Goal: Information Seeking & Learning: Compare options

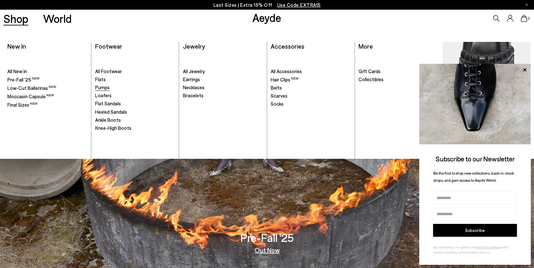
click at [102, 88] on span "Pumps" at bounding box center [102, 87] width 14 height 6
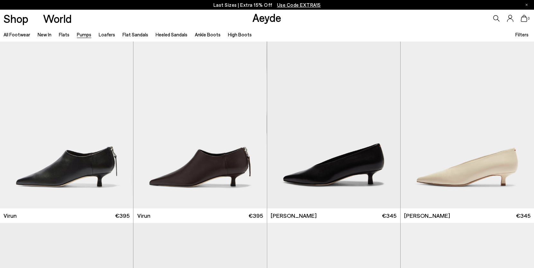
scroll to position [507, 0]
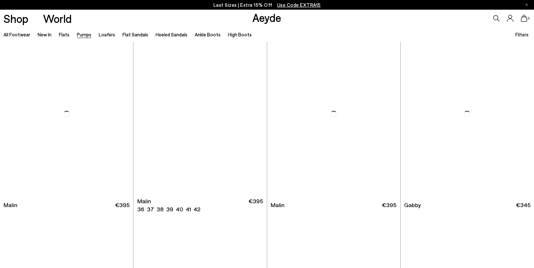
scroll to position [922, 0]
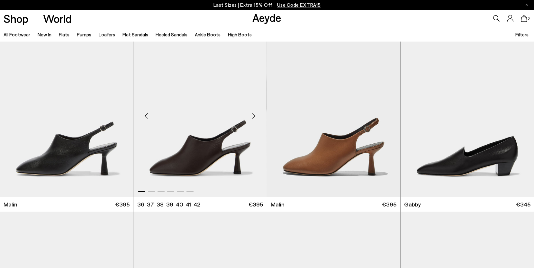
click at [200, 146] on img "1 / 6" at bounding box center [199, 114] width 133 height 168
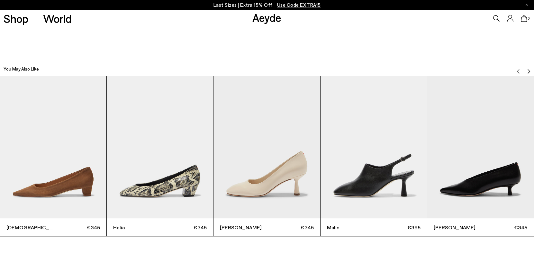
scroll to position [1697, 0]
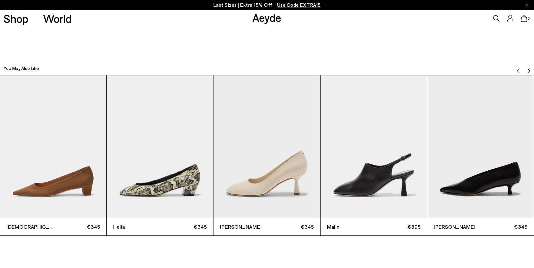
click at [526, 68] on img "Next slide" at bounding box center [528, 70] width 5 height 5
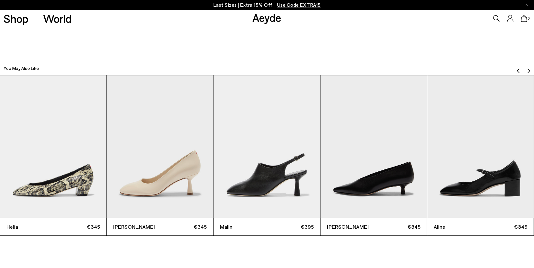
click at [526, 68] on img "Next slide" at bounding box center [528, 70] width 5 height 5
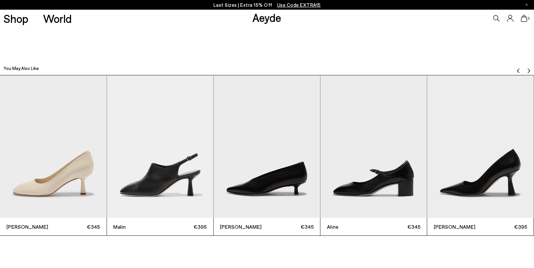
click at [526, 68] on img "Next slide" at bounding box center [528, 70] width 5 height 5
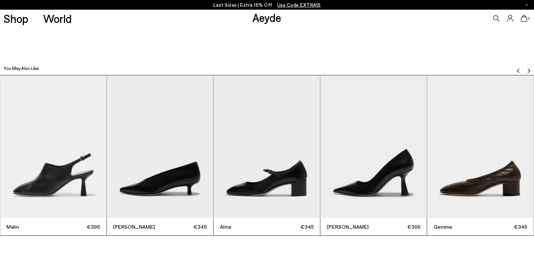
click at [526, 68] on img "Next slide" at bounding box center [528, 70] width 5 height 5
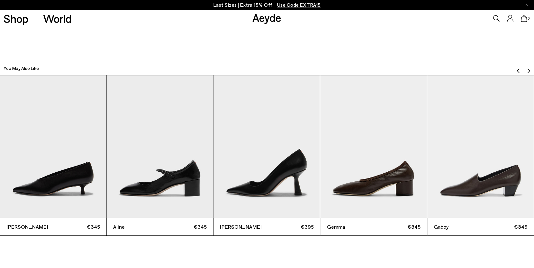
click at [526, 68] on img "Next slide" at bounding box center [528, 70] width 5 height 5
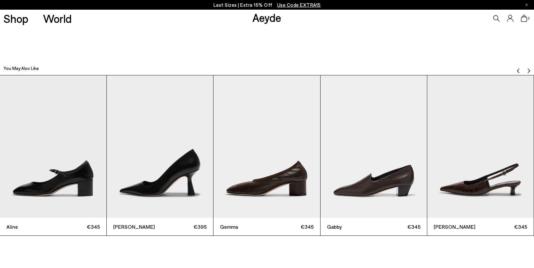
click at [526, 68] on img "Next slide" at bounding box center [528, 70] width 5 height 5
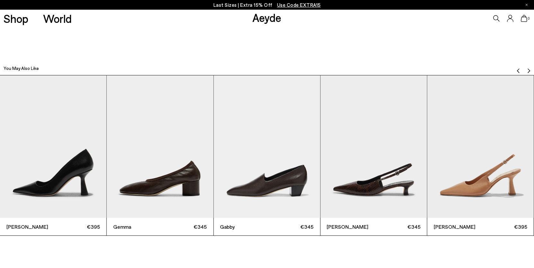
click at [526, 68] on img "Next slide" at bounding box center [528, 70] width 5 height 5
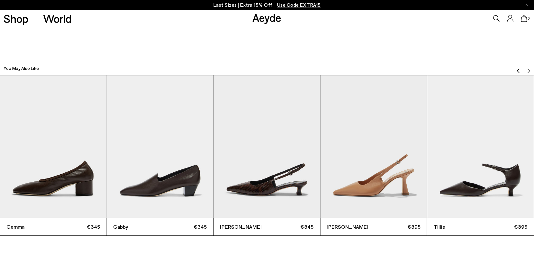
click at [525, 68] on div at bounding box center [524, 68] width 14 height 6
click at [517, 69] on img "Previous slide" at bounding box center [518, 70] width 5 height 5
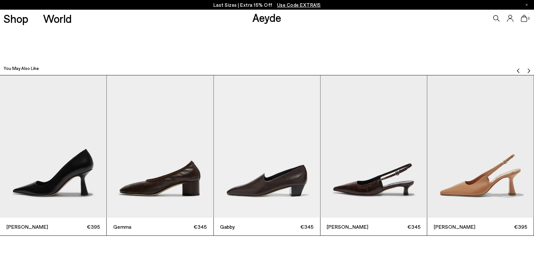
click at [517, 69] on img "Previous slide" at bounding box center [518, 70] width 5 height 5
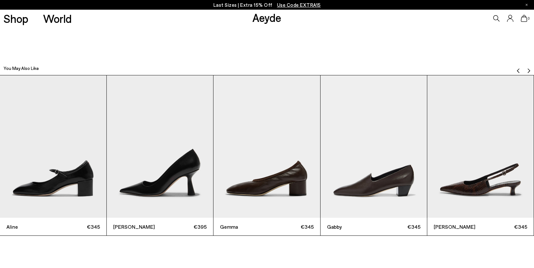
click at [517, 69] on img "Previous slide" at bounding box center [518, 70] width 5 height 5
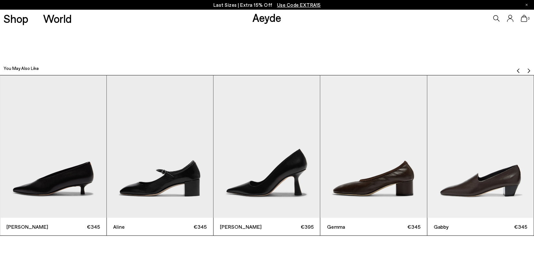
click at [517, 69] on img "Previous slide" at bounding box center [518, 70] width 5 height 5
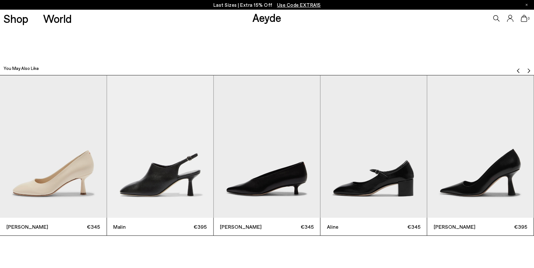
click at [517, 69] on img "Previous slide" at bounding box center [518, 70] width 5 height 5
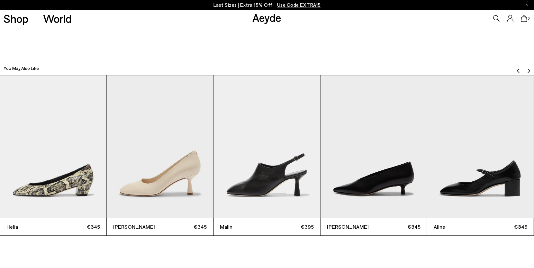
click at [517, 69] on img "Previous slide" at bounding box center [518, 70] width 5 height 5
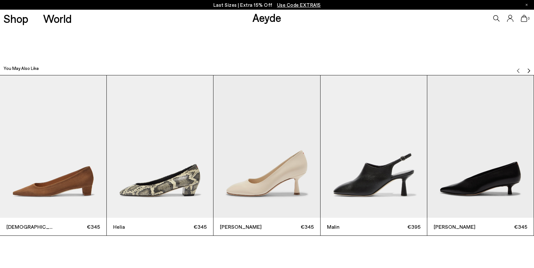
click at [251, 162] on img "3 / 12" at bounding box center [267, 146] width 106 height 142
click at [259, 185] on img "3 / 12" at bounding box center [267, 146] width 106 height 142
click at [237, 221] on div "Giotta €345" at bounding box center [267, 226] width 106 height 18
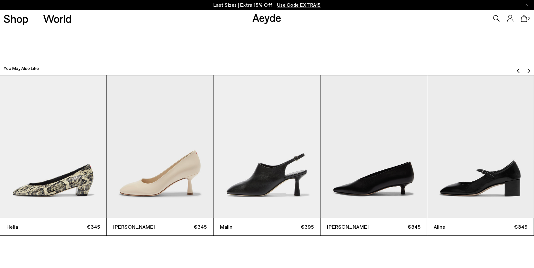
click at [121, 226] on span "[PERSON_NAME]" at bounding box center [136, 227] width 47 height 8
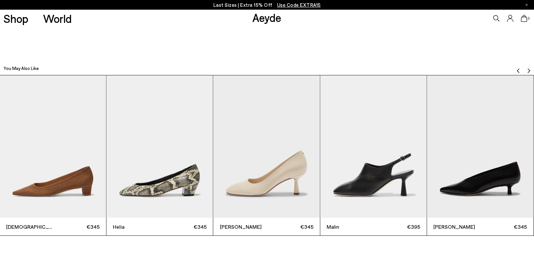
click at [252, 156] on img "3 / 12" at bounding box center [267, 146] width 106 height 142
click at [286, 169] on img "3 / 12" at bounding box center [267, 146] width 106 height 142
click at [279, 195] on img "3 / 12" at bounding box center [267, 146] width 106 height 142
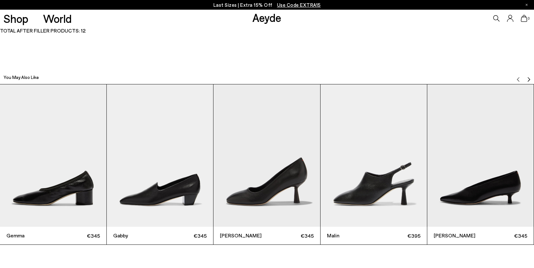
scroll to position [1734, 0]
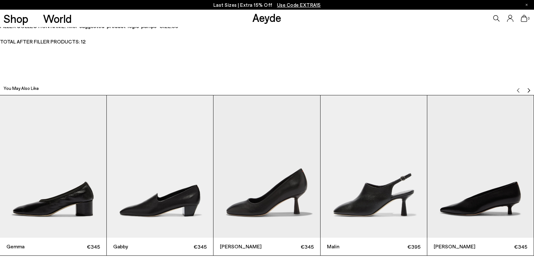
click at [528, 89] on img "Next slide" at bounding box center [528, 90] width 5 height 5
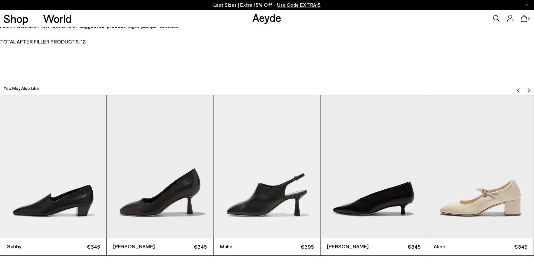
click at [528, 89] on img "Next slide" at bounding box center [528, 90] width 5 height 5
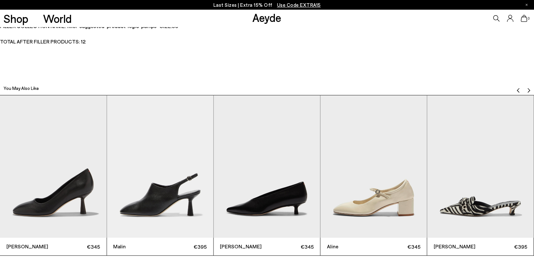
click at [528, 89] on img "Next slide" at bounding box center [528, 90] width 5 height 5
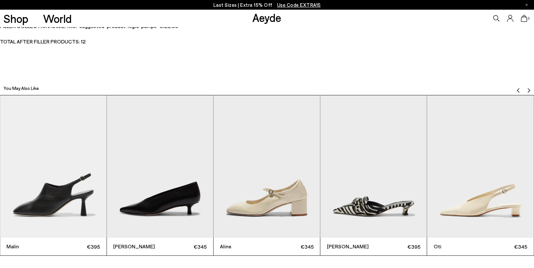
click at [528, 89] on img "Next slide" at bounding box center [528, 90] width 5 height 5
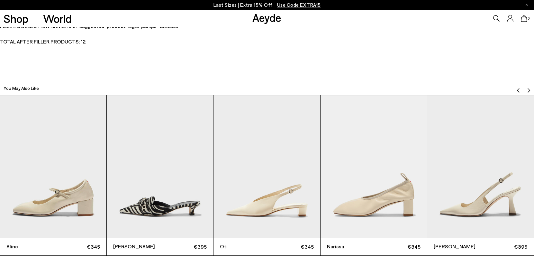
click at [528, 89] on img "Next slide" at bounding box center [528, 90] width 5 height 5
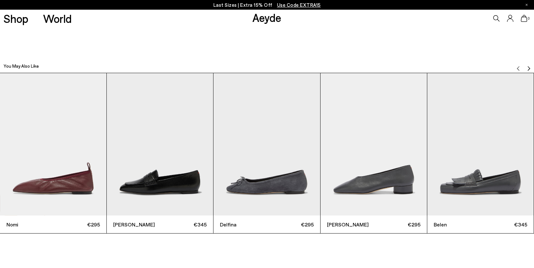
scroll to position [1692, 0]
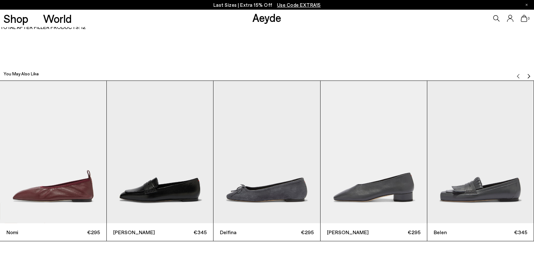
click at [528, 73] on img "Next slide" at bounding box center [528, 75] width 5 height 5
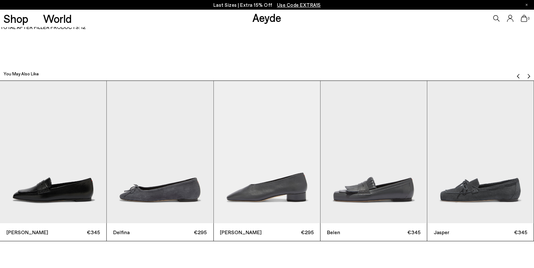
click at [528, 73] on img "Next slide" at bounding box center [528, 75] width 5 height 5
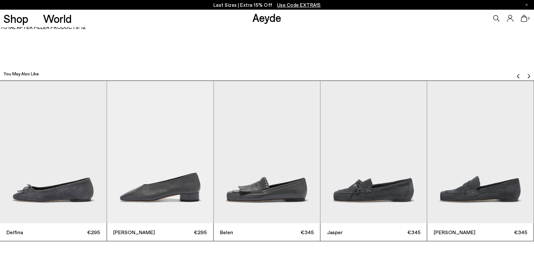
click at [528, 73] on img "Next slide" at bounding box center [528, 75] width 5 height 5
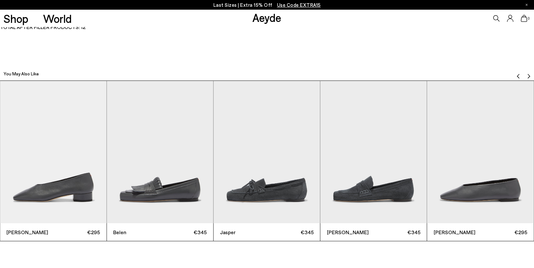
click at [528, 73] on img "Next slide" at bounding box center [528, 75] width 5 height 5
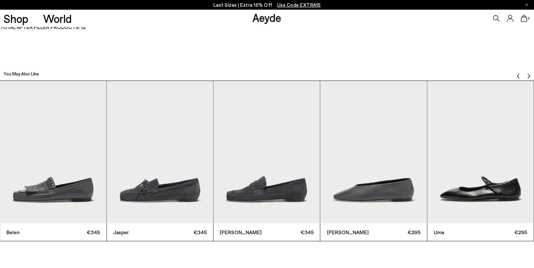
click at [528, 73] on img "Next slide" at bounding box center [528, 75] width 5 height 5
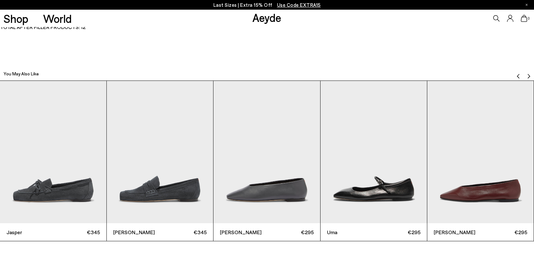
click at [528, 73] on img "Next slide" at bounding box center [528, 75] width 5 height 5
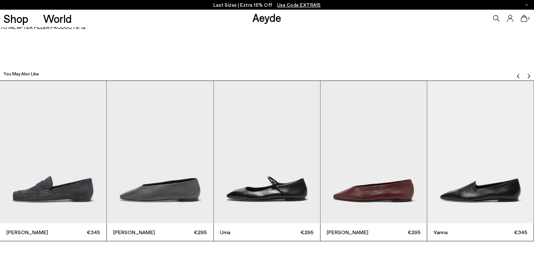
click at [528, 73] on img "Next slide" at bounding box center [528, 75] width 5 height 5
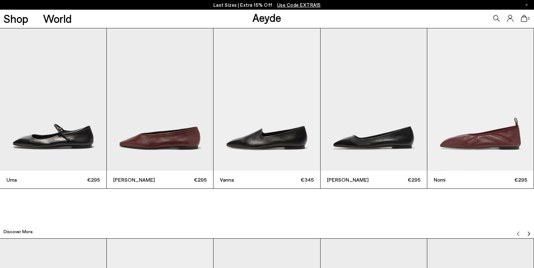
scroll to position [1738, 0]
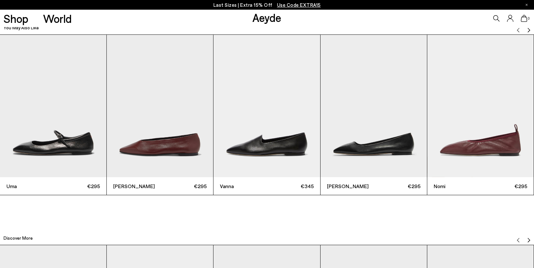
click at [529, 29] on img "Next slide" at bounding box center [528, 29] width 5 height 5
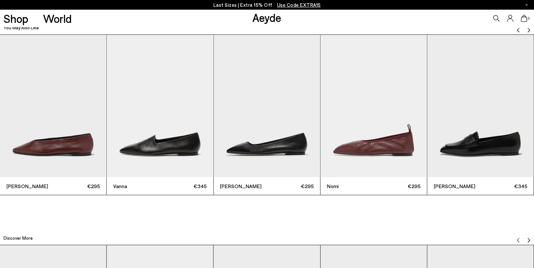
click at [529, 29] on img "Next slide" at bounding box center [528, 29] width 5 height 5
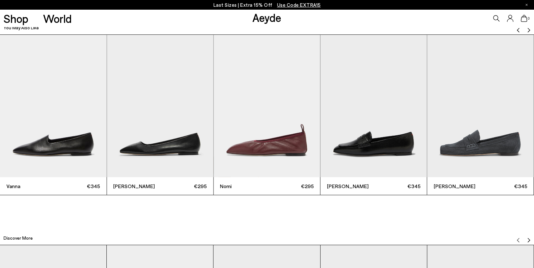
click at [529, 29] on img "Next slide" at bounding box center [528, 29] width 5 height 5
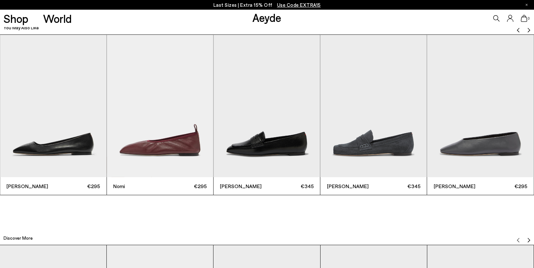
click at [529, 29] on img "Next slide" at bounding box center [528, 29] width 5 height 5
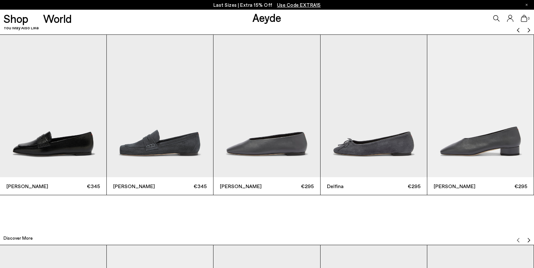
click at [529, 29] on img "Next slide" at bounding box center [528, 29] width 5 height 5
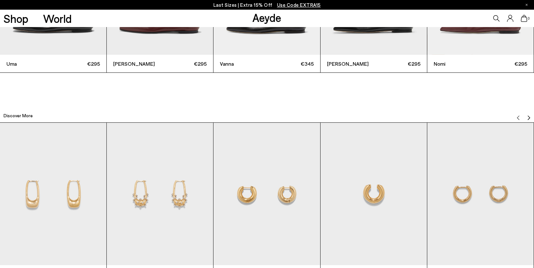
scroll to position [1728, 0]
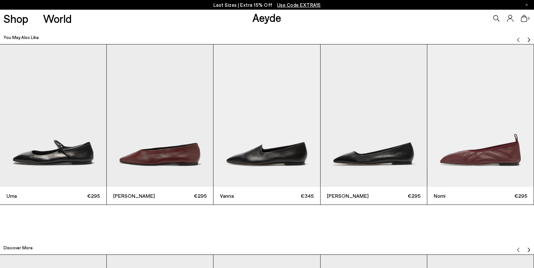
click at [500, 123] on img "5 / 12" at bounding box center [480, 115] width 106 height 142
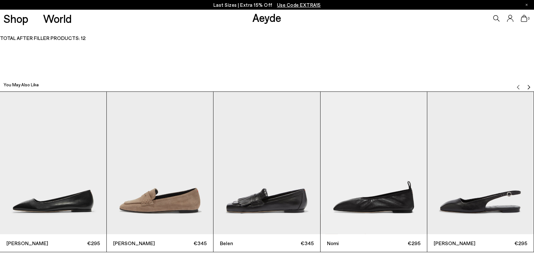
scroll to position [1690, 0]
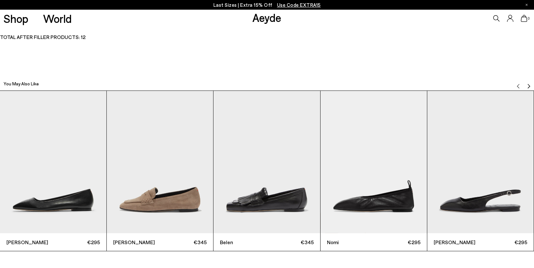
click at [528, 85] on img "Next slide" at bounding box center [528, 85] width 5 height 5
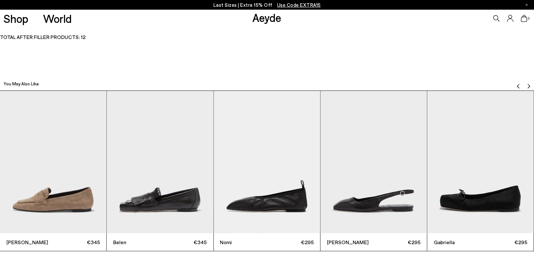
click at [528, 85] on img "Next slide" at bounding box center [528, 85] width 5 height 5
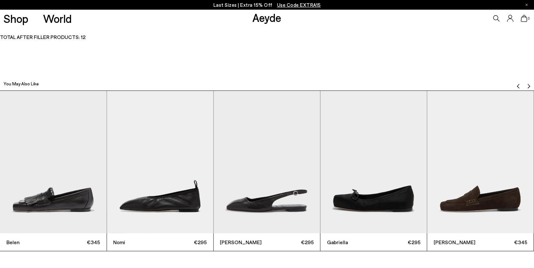
click at [528, 85] on img "Next slide" at bounding box center [528, 85] width 5 height 5
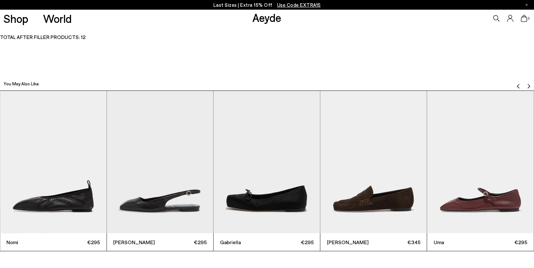
click at [528, 85] on img "Next slide" at bounding box center [528, 85] width 5 height 5
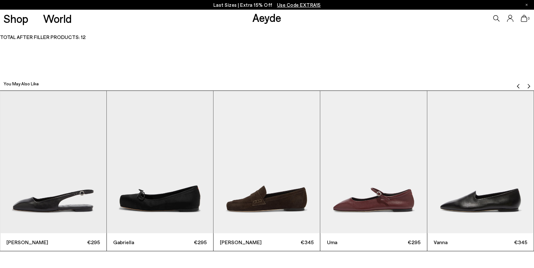
click at [528, 85] on img "Next slide" at bounding box center [528, 85] width 5 height 5
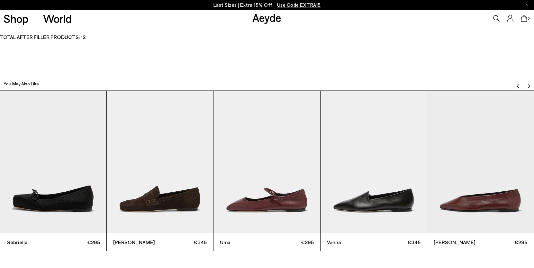
click at [528, 85] on img "Next slide" at bounding box center [528, 85] width 5 height 5
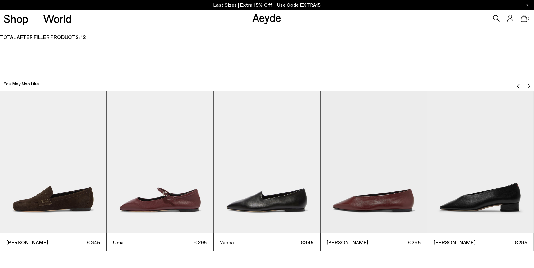
click at [528, 85] on img "Next slide" at bounding box center [528, 85] width 5 height 5
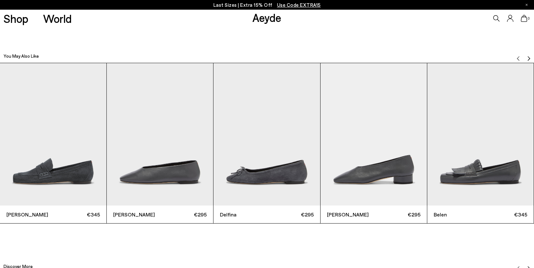
scroll to position [1721, 0]
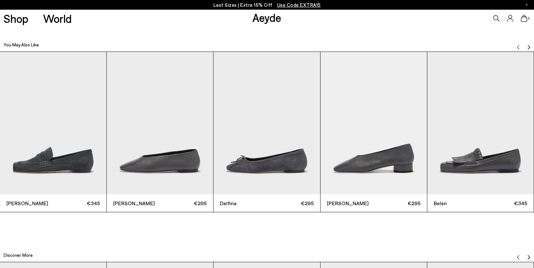
click at [528, 47] on img "Next slide" at bounding box center [528, 46] width 5 height 5
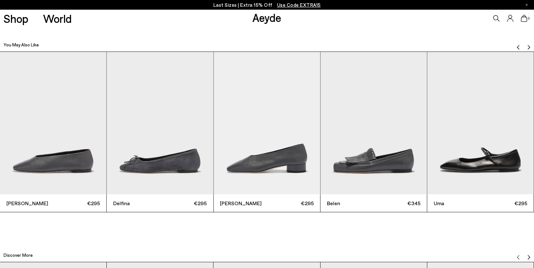
click at [528, 47] on img "Next slide" at bounding box center [528, 46] width 5 height 5
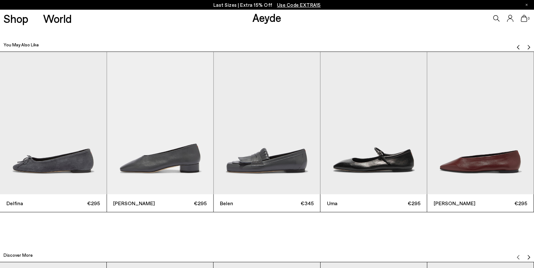
click at [528, 47] on img "Next slide" at bounding box center [528, 46] width 5 height 5
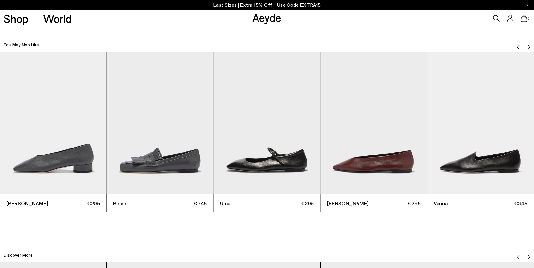
click at [528, 47] on img "Next slide" at bounding box center [528, 46] width 5 height 5
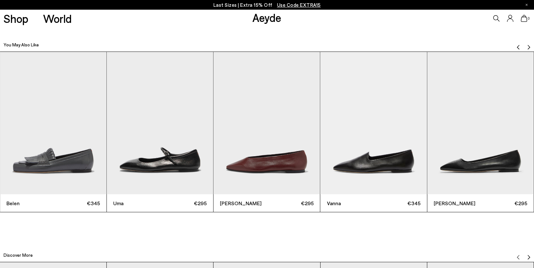
click at [528, 47] on img "Next slide" at bounding box center [528, 46] width 5 height 5
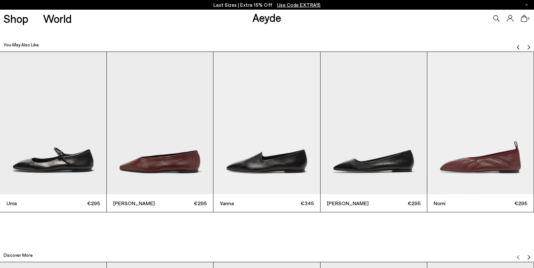
click at [528, 47] on img "Next slide" at bounding box center [528, 46] width 5 height 5
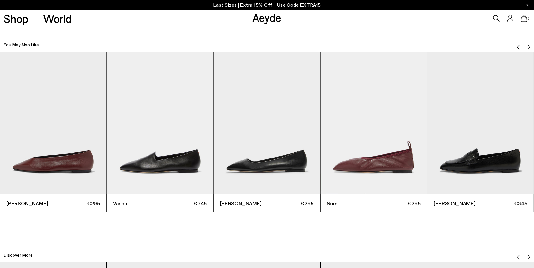
click at [517, 47] on img "Previous slide" at bounding box center [518, 46] width 5 height 5
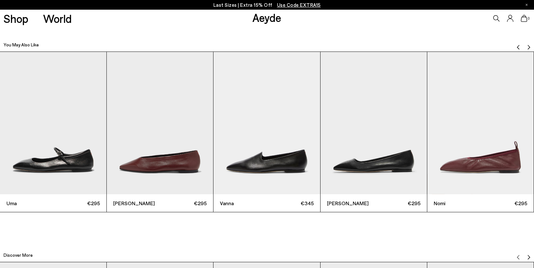
click at [517, 47] on img "Previous slide" at bounding box center [518, 46] width 5 height 5
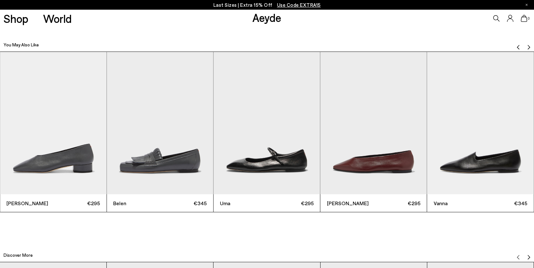
click at [517, 47] on img "Previous slide" at bounding box center [518, 46] width 5 height 5
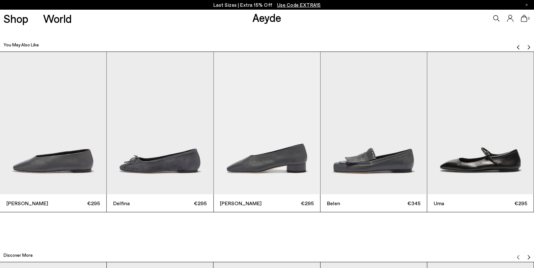
click at [517, 47] on img "Previous slide" at bounding box center [518, 46] width 5 height 5
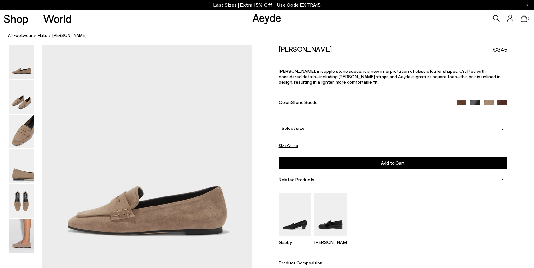
scroll to position [1721, 0]
click at [251, 14] on div "Shop World Aeyde 0" at bounding box center [267, 18] width 534 height 17
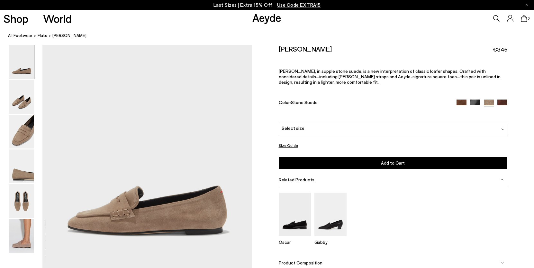
click at [259, 17] on link "Aeyde" at bounding box center [266, 18] width 29 height 14
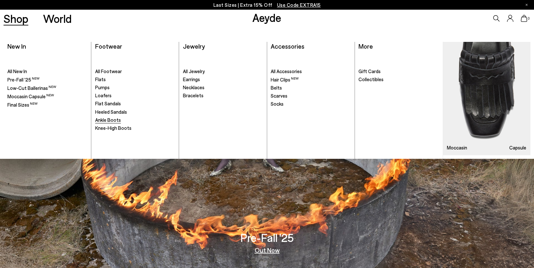
click at [104, 121] on span "Ankle Boots" at bounding box center [108, 120] width 26 height 6
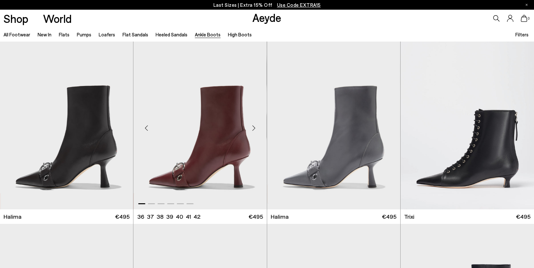
click at [205, 159] on img "1 / 6" at bounding box center [199, 125] width 133 height 168
click at [229, 157] on img "1 / 6" at bounding box center [199, 125] width 133 height 168
click at [185, 162] on img "1 / 6" at bounding box center [199, 125] width 133 height 168
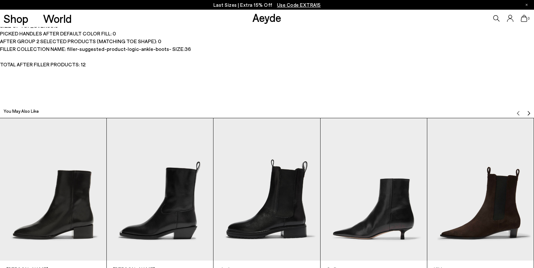
scroll to position [1721, 0]
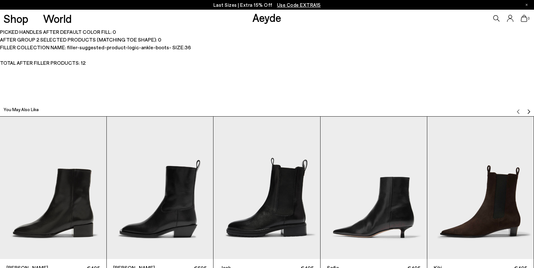
click at [526, 111] on img "Next slide" at bounding box center [528, 111] width 5 height 5
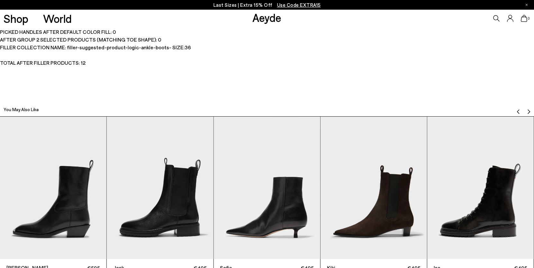
click at [526, 111] on img "Next slide" at bounding box center [528, 111] width 5 height 5
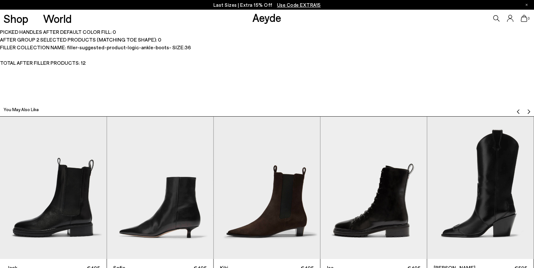
click at [526, 111] on img "Next slide" at bounding box center [528, 111] width 5 height 5
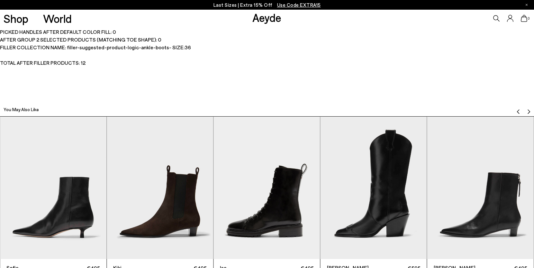
click at [526, 111] on img "Next slide" at bounding box center [528, 111] width 5 height 5
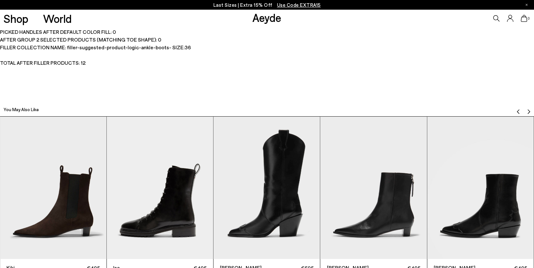
click at [526, 111] on img "Next slide" at bounding box center [528, 111] width 5 height 5
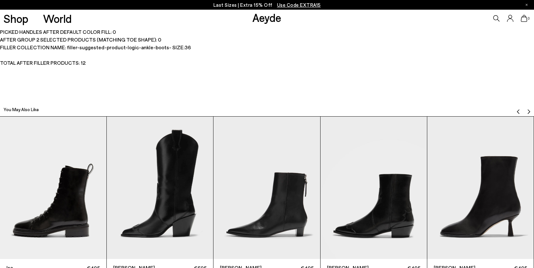
click at [526, 111] on img "Next slide" at bounding box center [528, 111] width 5 height 5
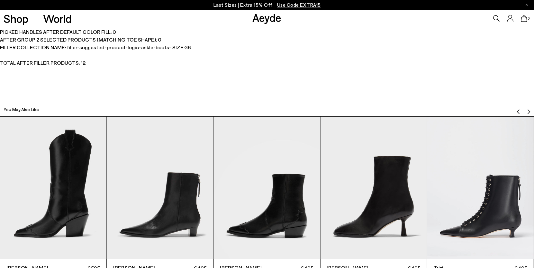
click at [526, 111] on img "Next slide" at bounding box center [528, 111] width 5 height 5
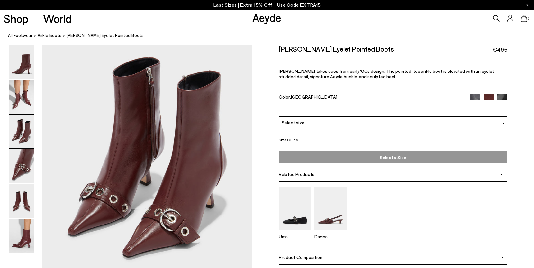
scroll to position [506, 0]
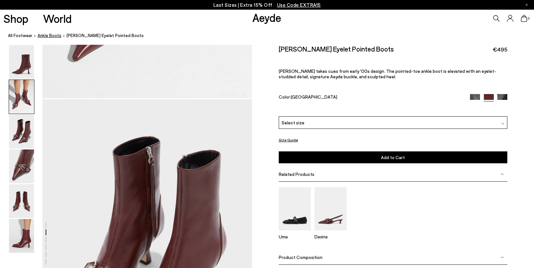
click at [50, 35] on span "ankle boots" at bounding box center [50, 35] width 24 height 5
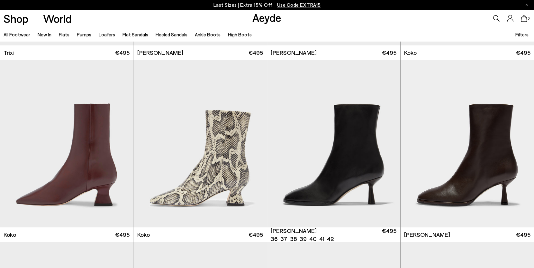
scroll to position [346, 0]
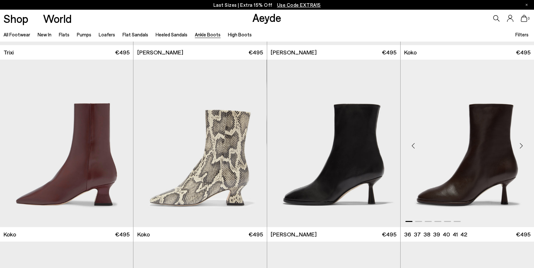
click at [444, 141] on img "1 / 6" at bounding box center [467, 143] width 133 height 168
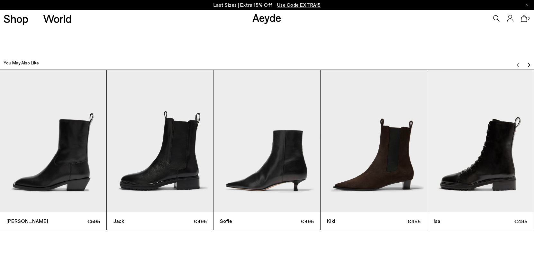
scroll to position [1768, 0]
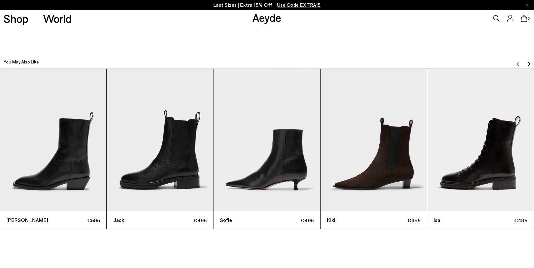
click at [529, 61] on img "Next slide" at bounding box center [528, 63] width 5 height 5
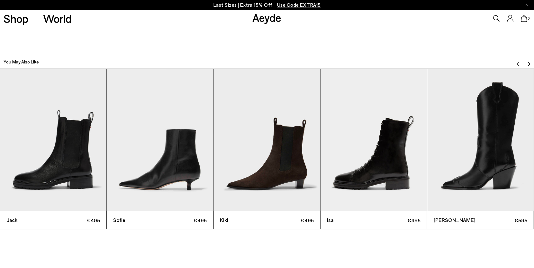
click at [529, 61] on img "Next slide" at bounding box center [528, 63] width 5 height 5
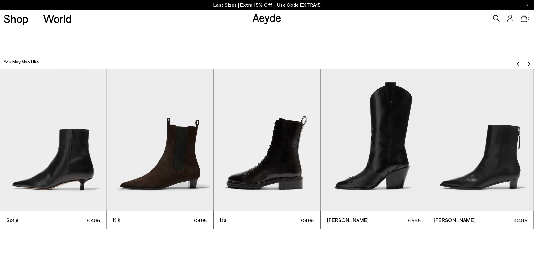
click at [529, 61] on img "Next slide" at bounding box center [528, 63] width 5 height 5
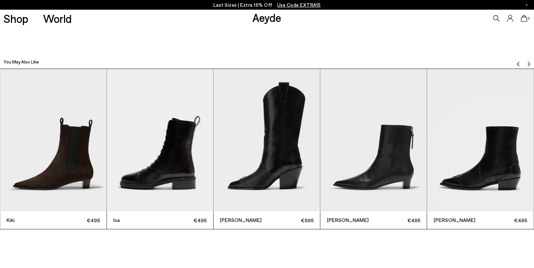
click at [529, 61] on img "Next slide" at bounding box center [528, 63] width 5 height 5
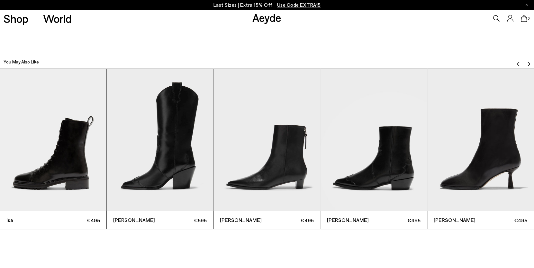
click at [529, 61] on img "Next slide" at bounding box center [528, 63] width 5 height 5
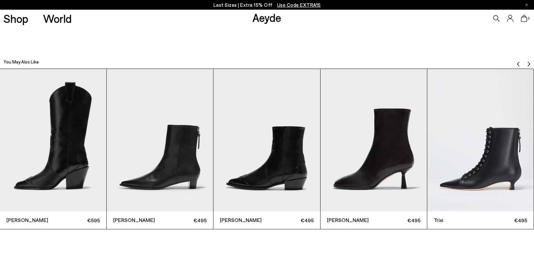
click at [529, 61] on img "Next slide" at bounding box center [528, 63] width 5 height 5
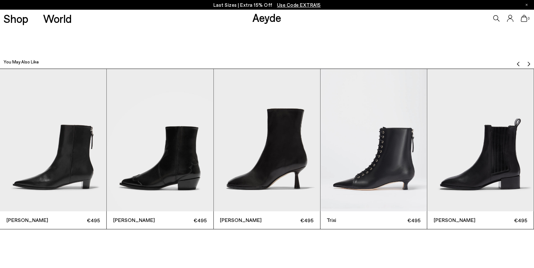
click at [529, 61] on img "Next slide" at bounding box center [528, 63] width 5 height 5
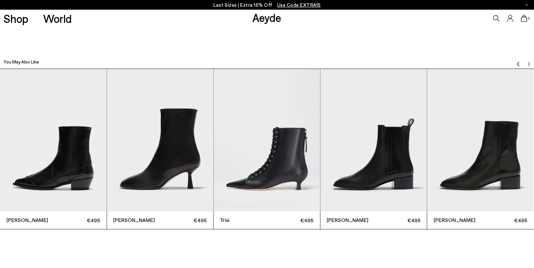
click at [519, 64] on img "Previous slide" at bounding box center [518, 63] width 5 height 5
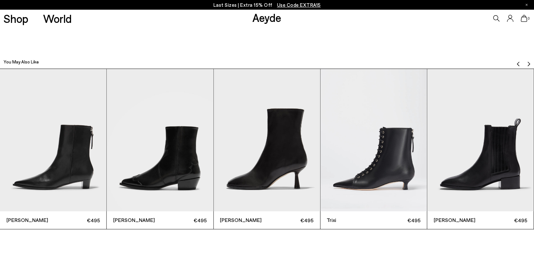
click at [519, 64] on img "Previous slide" at bounding box center [518, 63] width 5 height 5
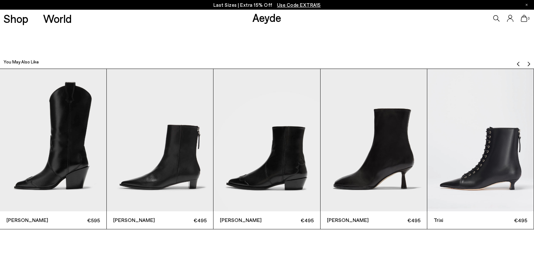
click at [518, 64] on img "Previous slide" at bounding box center [518, 63] width 5 height 5
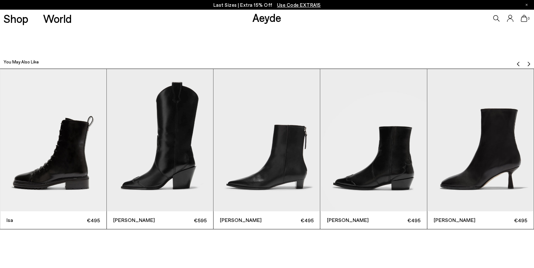
click at [518, 64] on img "Previous slide" at bounding box center [518, 63] width 5 height 5
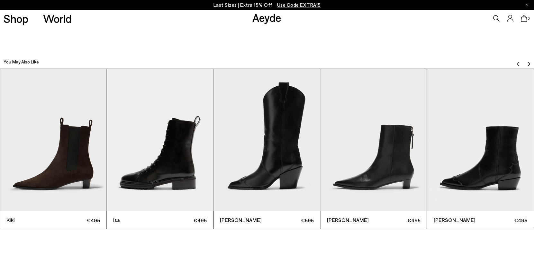
click at [518, 64] on img "Previous slide" at bounding box center [518, 63] width 5 height 5
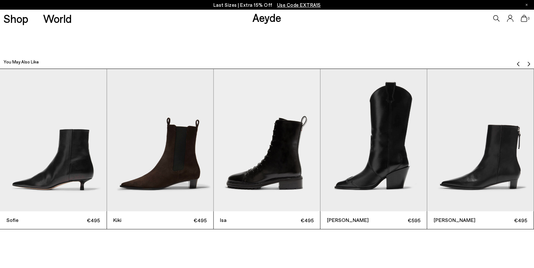
click at [518, 64] on img "Previous slide" at bounding box center [518, 63] width 5 height 5
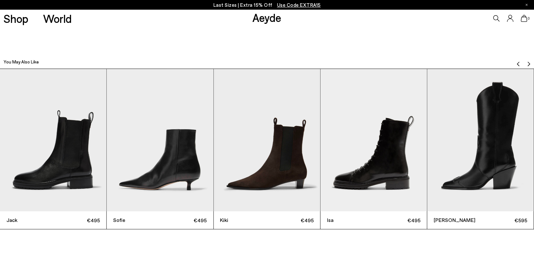
click at [518, 64] on img "Previous slide" at bounding box center [518, 63] width 5 height 5
